Goal: Navigation & Orientation: Find specific page/section

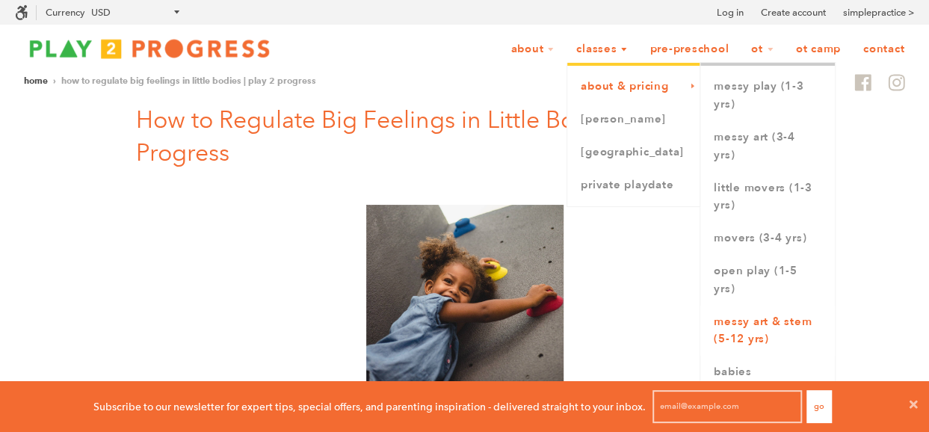
click at [752, 336] on link "Messy Art & STEM (5-12 yrs)" at bounding box center [768, 331] width 135 height 51
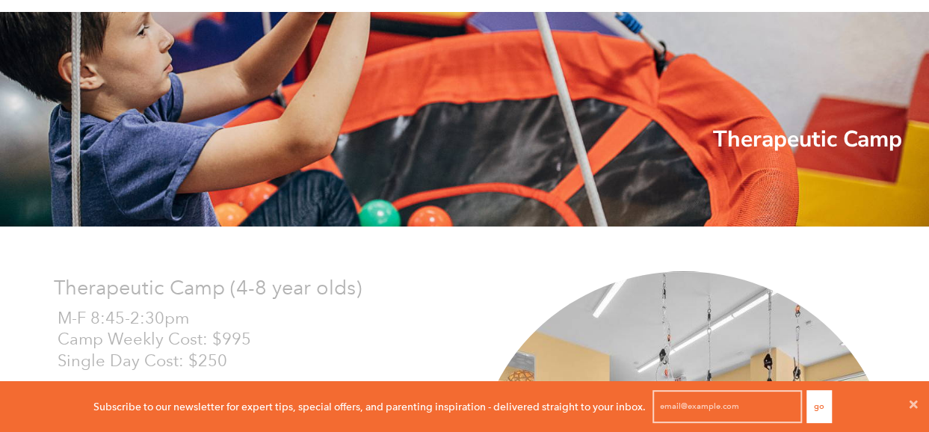
scroll to position [1, 12]
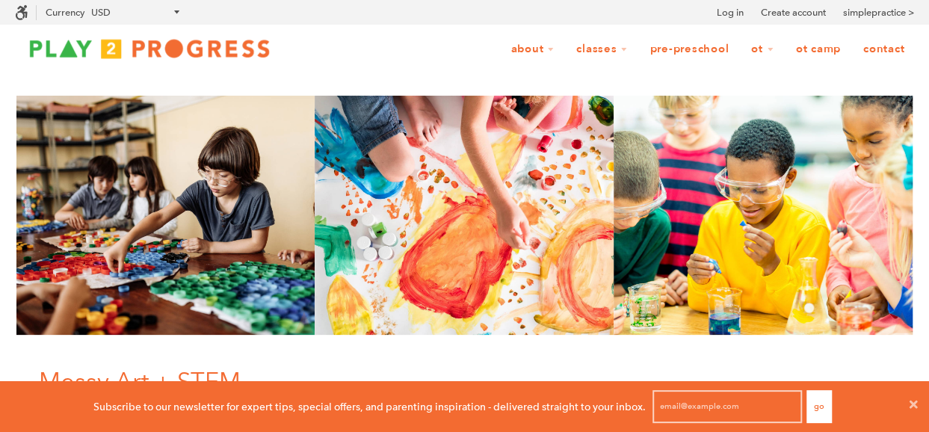
click at [808, 56] on link "OT Camp" at bounding box center [819, 49] width 64 height 28
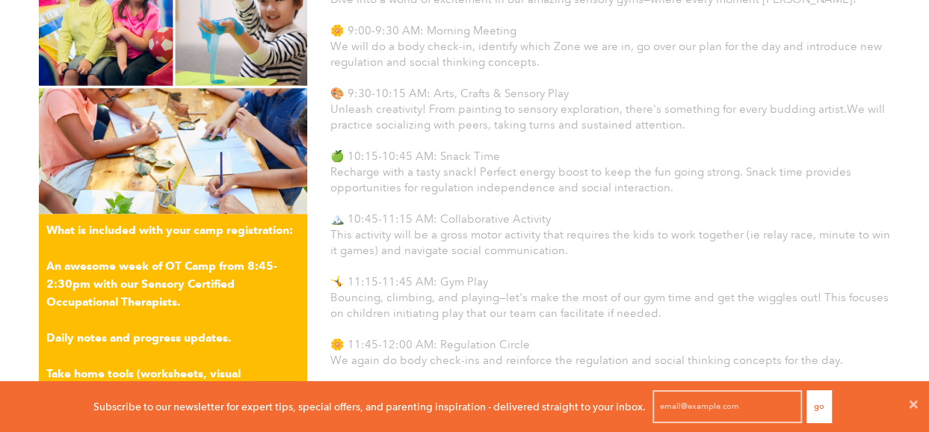
scroll to position [951, 0]
